Goal: Task Accomplishment & Management: Complete application form

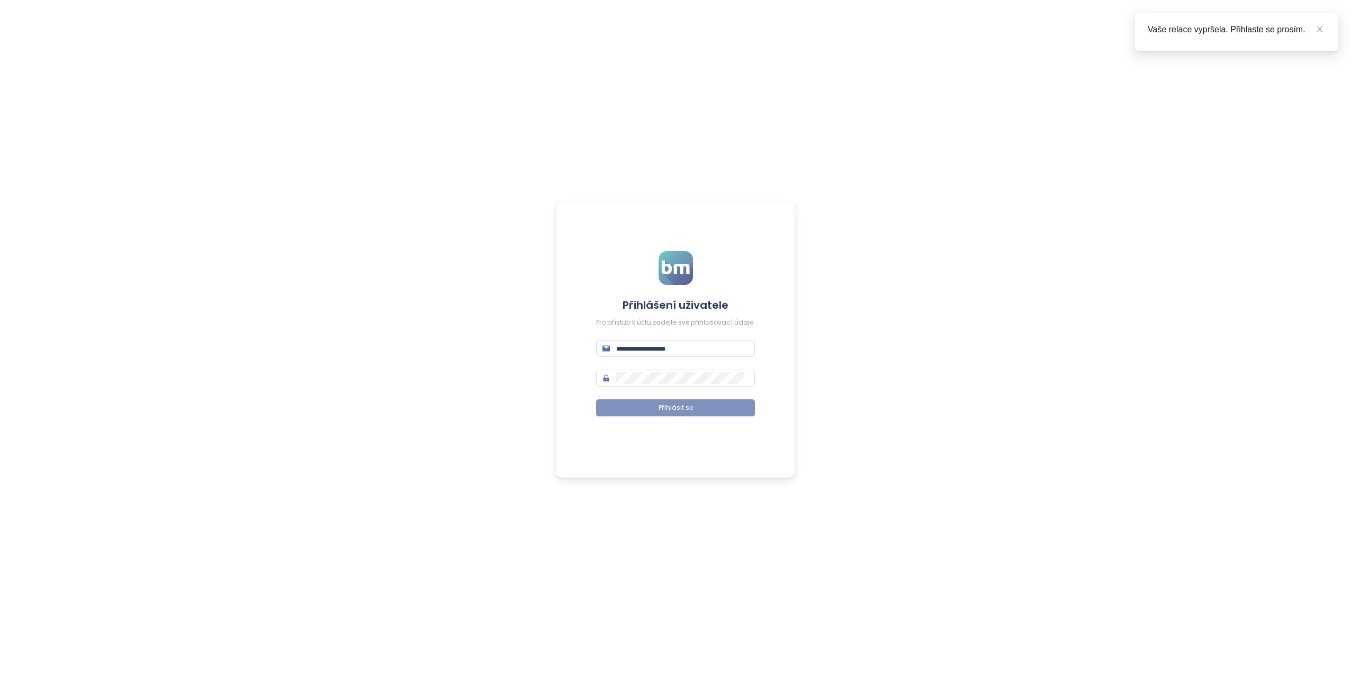
type input "**********"
click at [668, 408] on span "Přihlásit se" at bounding box center [675, 408] width 34 height 10
